Goal: Transaction & Acquisition: Purchase product/service

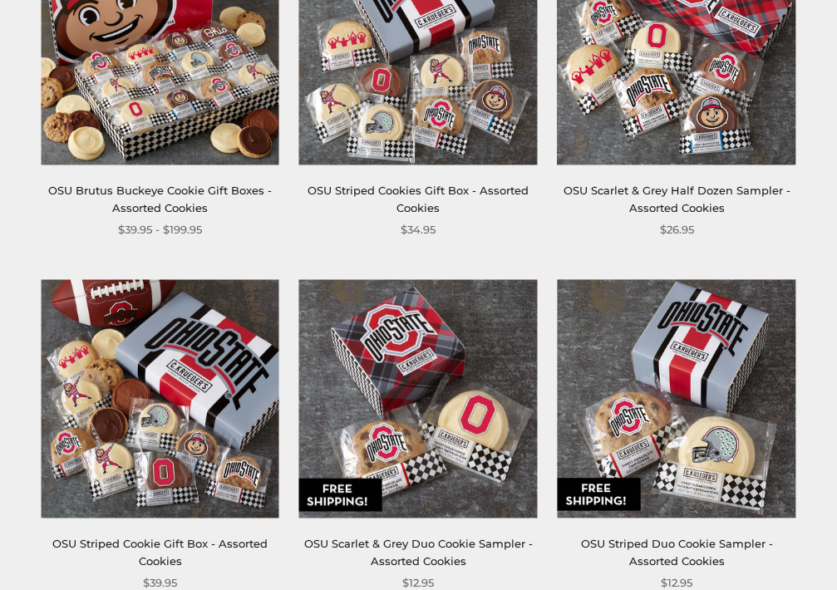
scroll to position [408, 0]
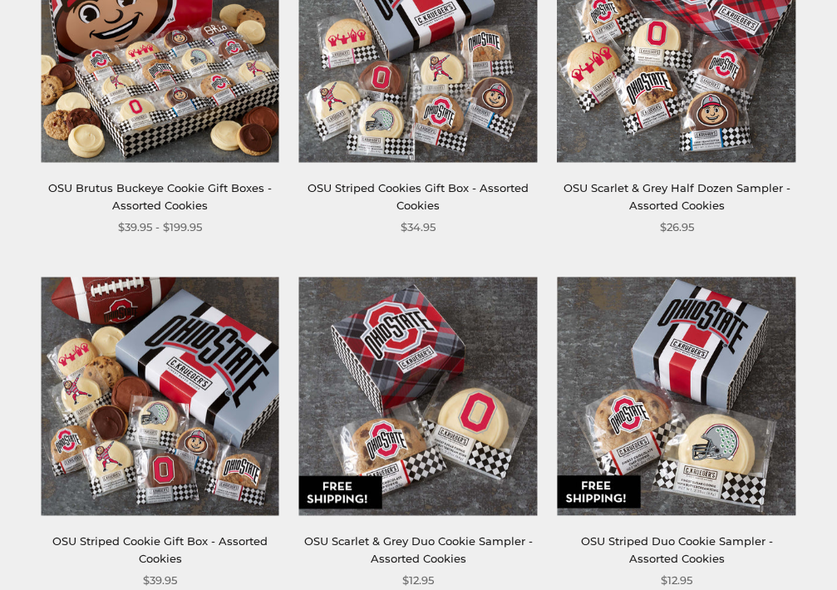
click at [299, 340] on img at bounding box center [418, 397] width 239 height 239
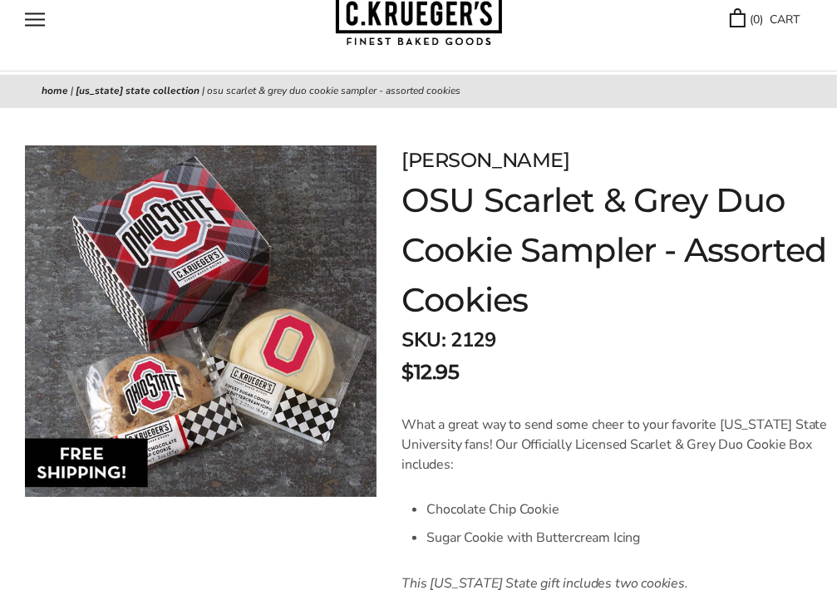
scroll to position [82, 0]
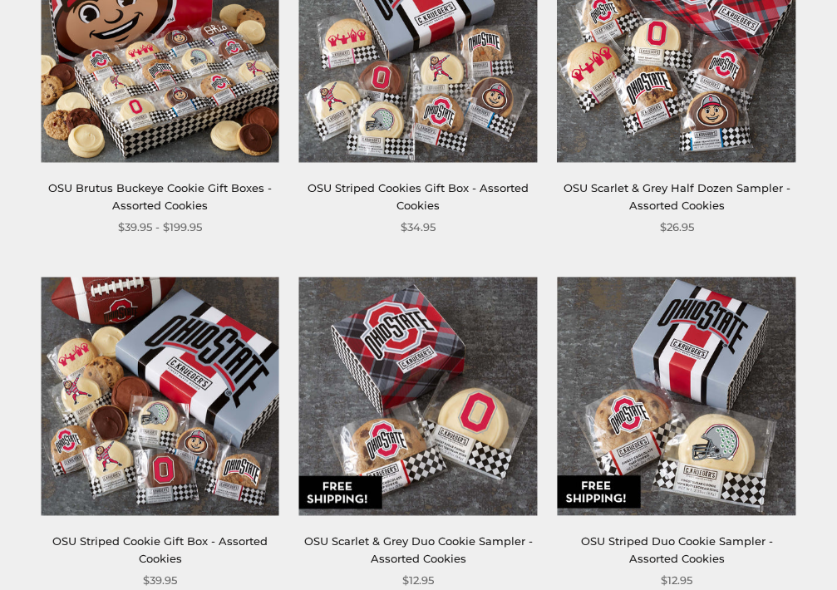
click at [558, 317] on img at bounding box center [677, 397] width 239 height 239
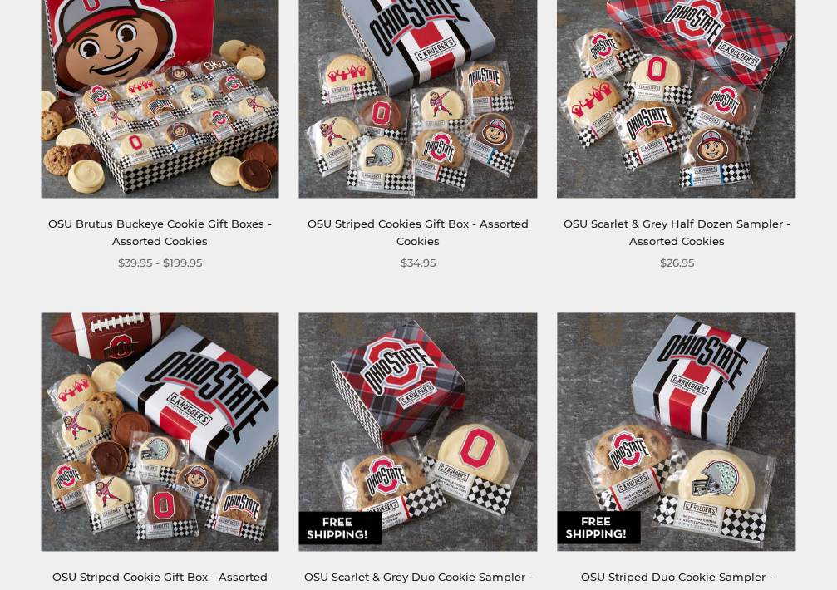
scroll to position [342, 0]
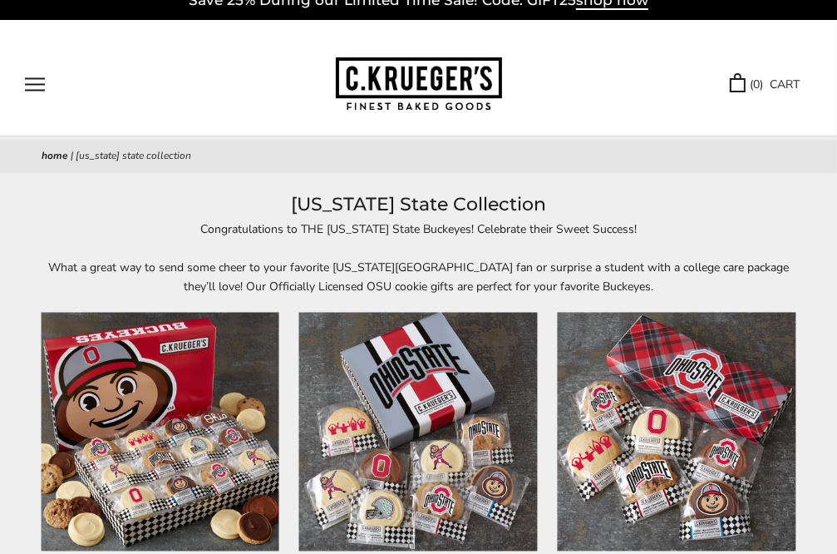
scroll to position [12, 0]
